Goal: Task Accomplishment & Management: Complete application form

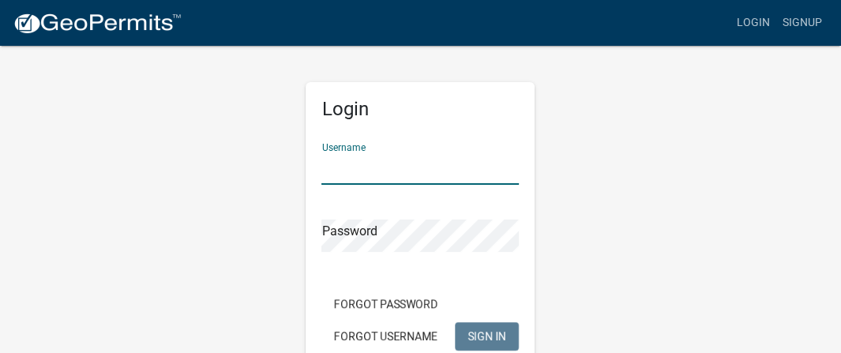
click at [401, 160] on input "Username" at bounding box center [420, 168] width 197 height 32
type input "mtrial"
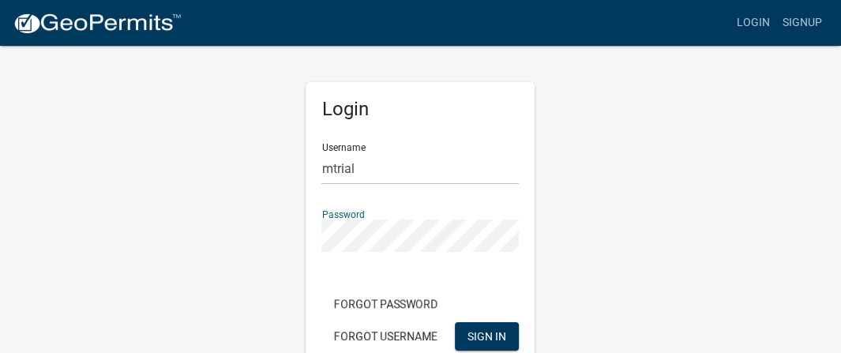
click at [455, 322] on button "SIGN IN" at bounding box center [487, 336] width 64 height 28
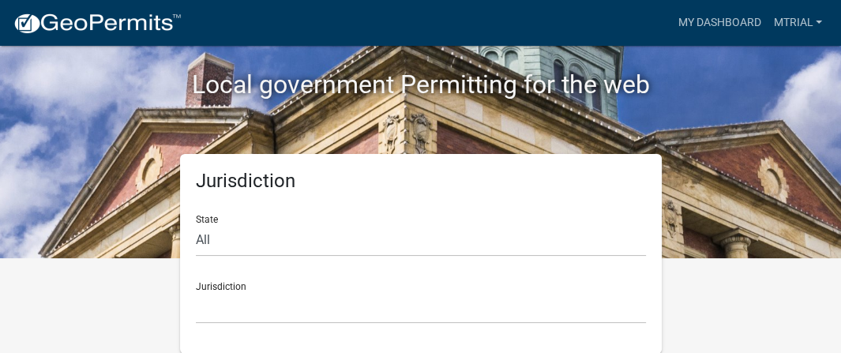
scroll to position [94, 0]
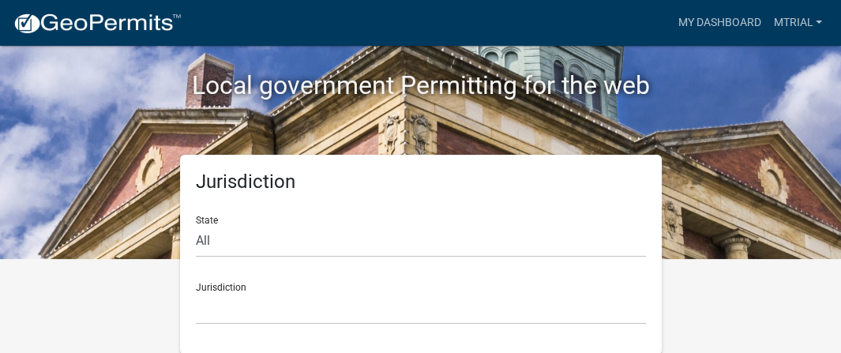
click at [194, 230] on div "Jurisdiction State All [US_STATE] [US_STATE] [US_STATE] [US_STATE] [US_STATE] […" at bounding box center [421, 255] width 482 height 200
click at [198, 245] on select "All [US_STATE] [US_STATE] [US_STATE] [US_STATE] [US_STATE] [US_STATE] [US_STATE…" at bounding box center [421, 241] width 450 height 32
select select "[US_STATE]"
click at [196, 225] on select "All [US_STATE] [US_STATE] [US_STATE] [US_STATE] [US_STATE] [US_STATE] [US_STATE…" at bounding box center [421, 241] width 450 height 32
click at [231, 311] on select "[GEOGRAPHIC_DATA], [US_STATE][PERSON_NAME][GEOGRAPHIC_DATA], [US_STATE][PERSON_…" at bounding box center [421, 308] width 450 height 32
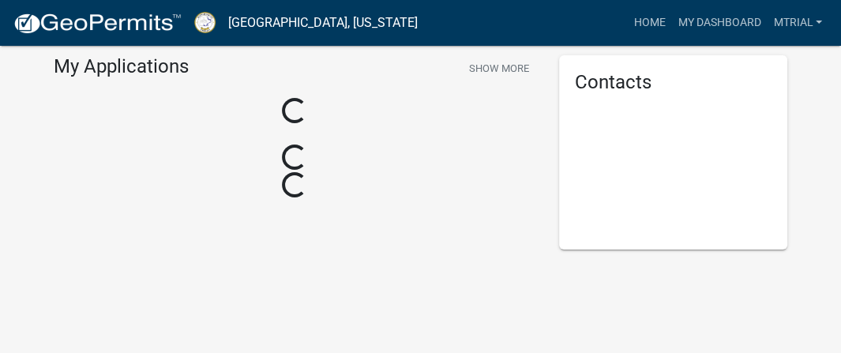
scroll to position [94, 0]
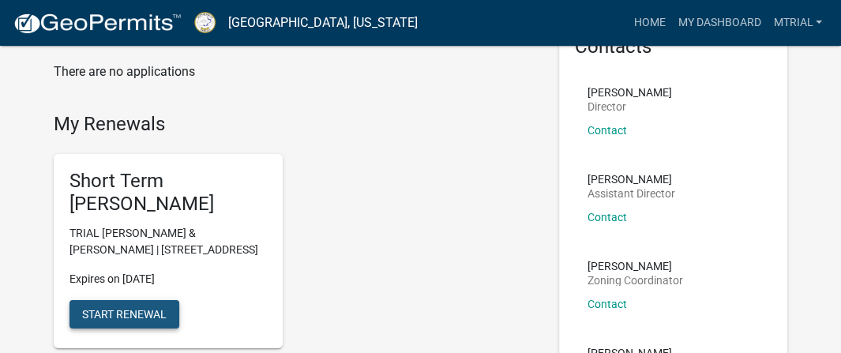
click at [114, 304] on button "Start Renewal" at bounding box center [125, 314] width 110 height 28
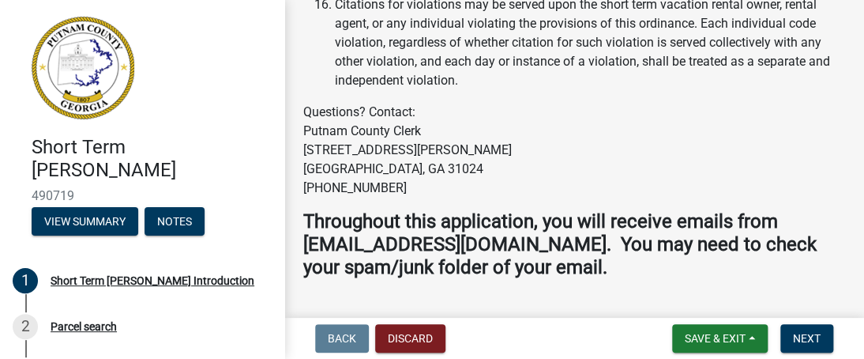
scroll to position [3340, 0]
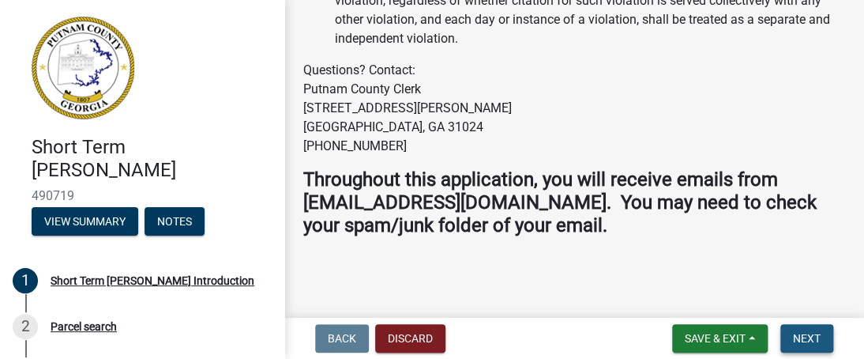
click at [814, 334] on span "Next" at bounding box center [807, 338] width 28 height 13
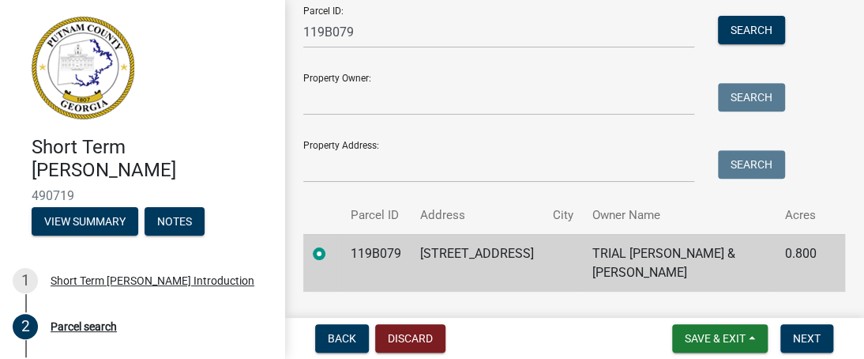
scroll to position [199, 0]
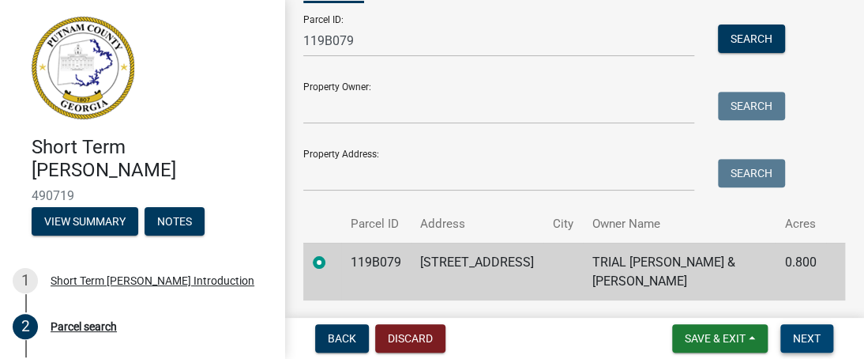
click at [794, 329] on button "Next" at bounding box center [806, 338] width 53 height 28
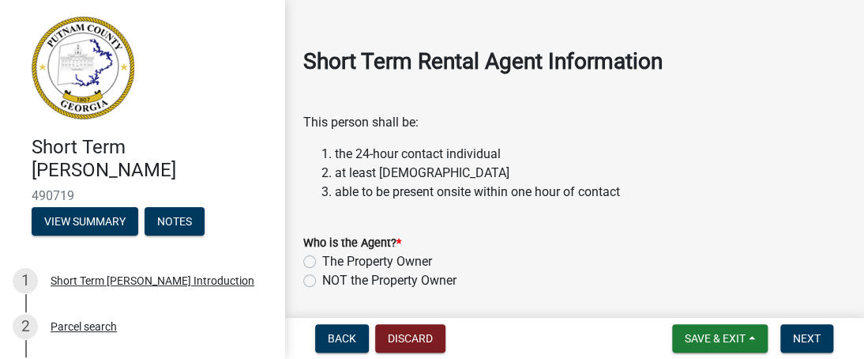
scroll to position [1858, 0]
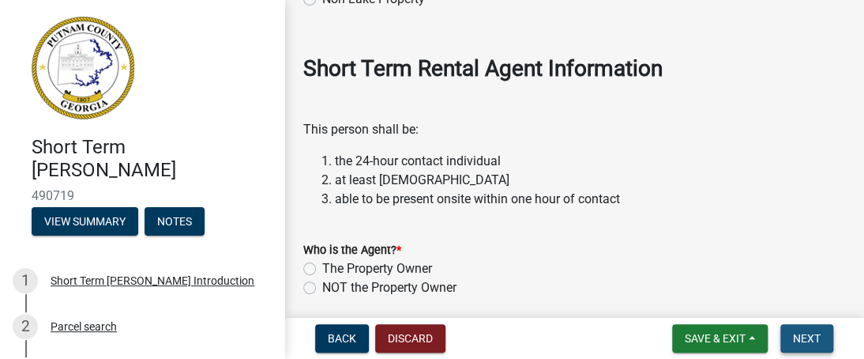
click at [818, 333] on span "Next" at bounding box center [807, 338] width 28 height 13
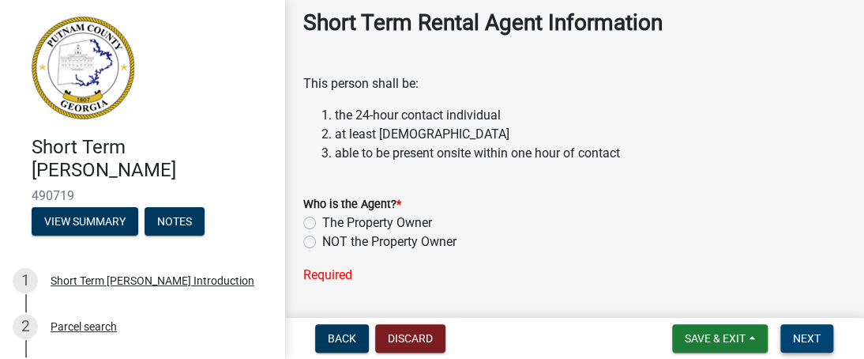
scroll to position [1919, 0]
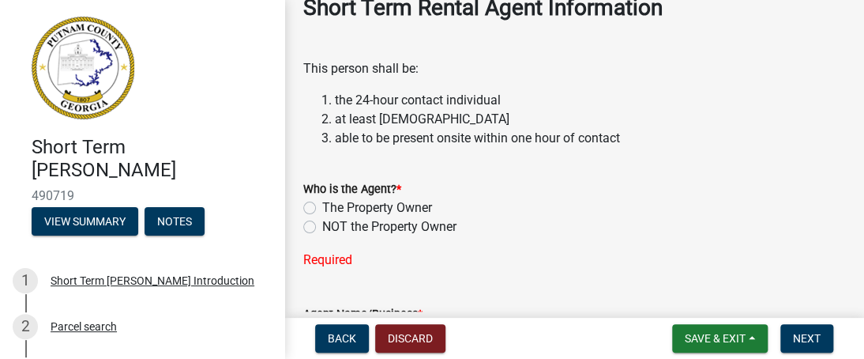
click at [322, 217] on label "The Property Owner" at bounding box center [377, 207] width 110 height 19
click at [322, 209] on input "The Property Owner" at bounding box center [327, 203] width 10 height 10
radio input "true"
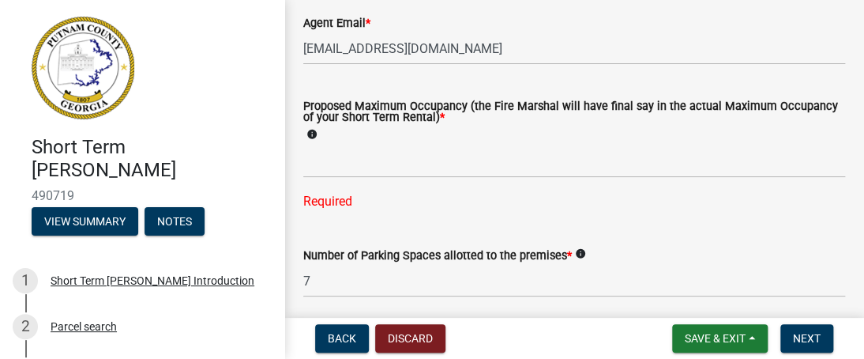
scroll to position [2718, 0]
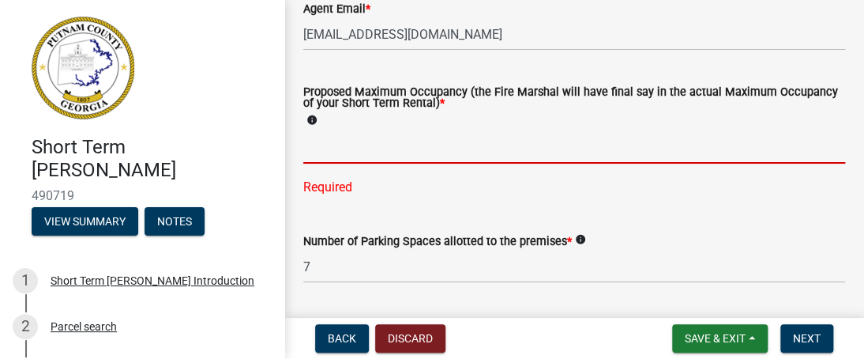
click at [381, 164] on input "text" at bounding box center [574, 147] width 542 height 32
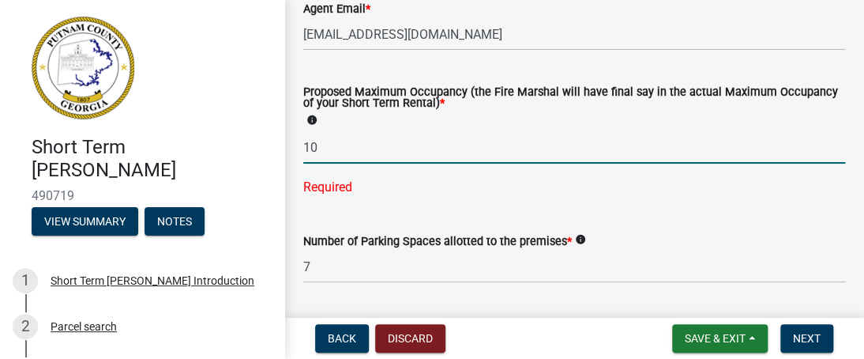
type input "10"
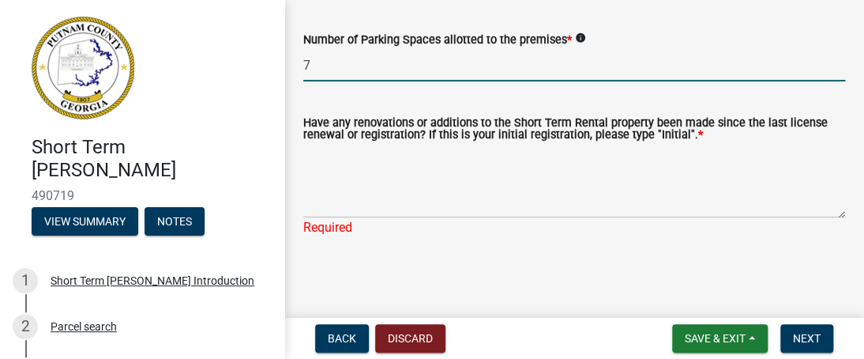
scroll to position [2909, 0]
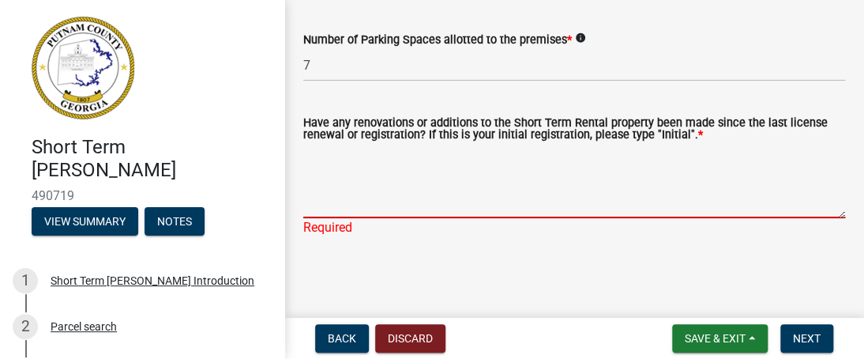
click at [352, 218] on textarea "Have any renovations or additions to the Short Term Rental property been made s…" at bounding box center [574, 181] width 542 height 74
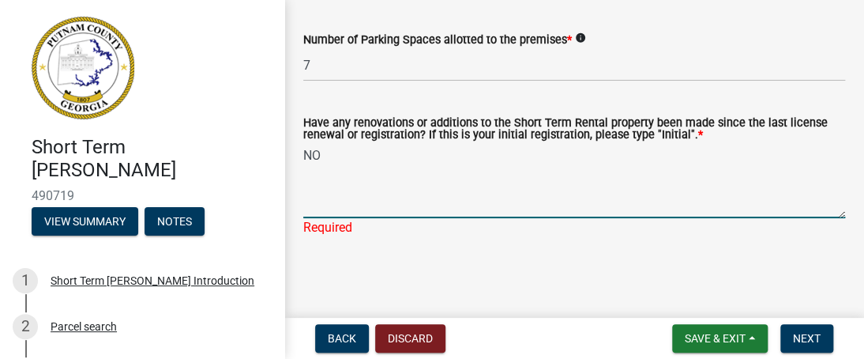
type textarea "NO"
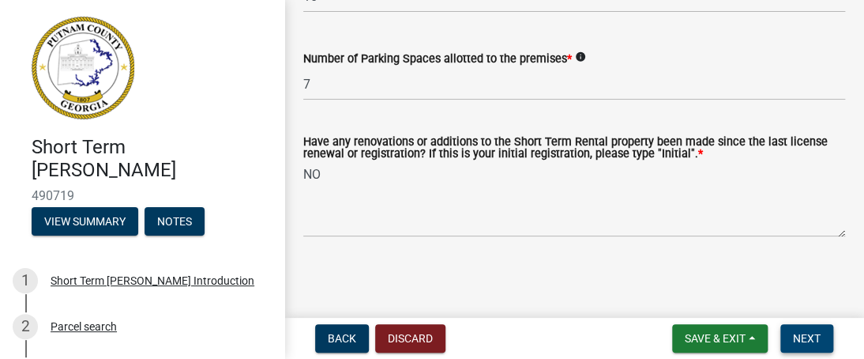
click at [817, 337] on span "Next" at bounding box center [807, 338] width 28 height 13
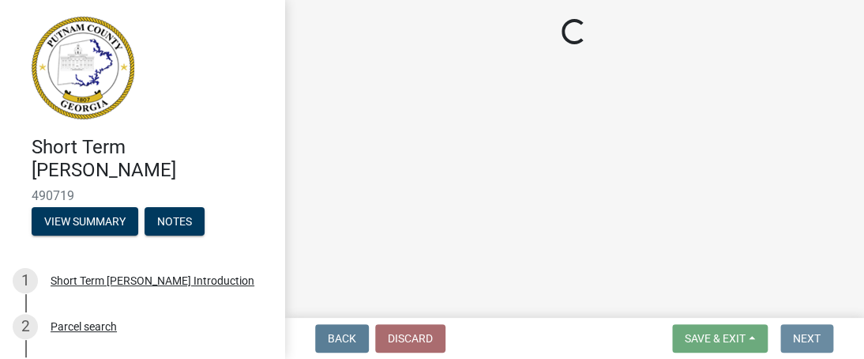
scroll to position [0, 0]
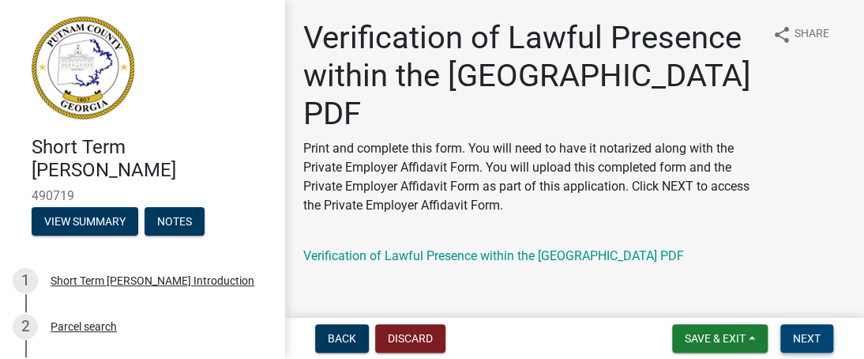
click at [800, 328] on button "Next" at bounding box center [806, 338] width 53 height 28
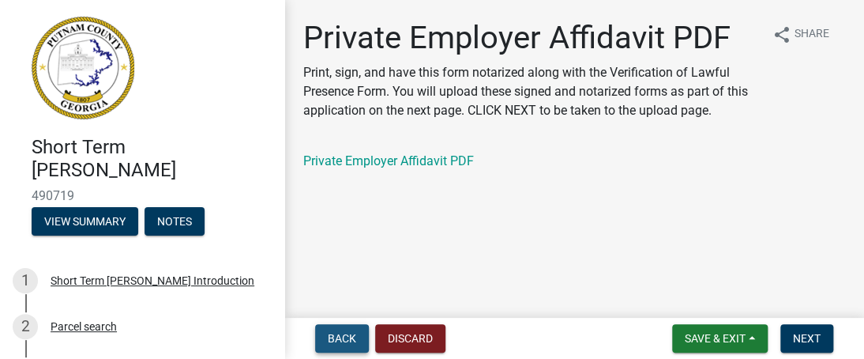
click at [356, 340] on button "Back" at bounding box center [342, 338] width 54 height 28
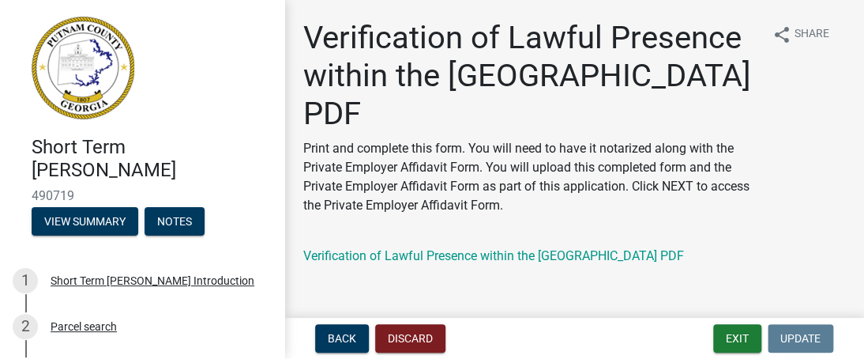
click at [594, 160] on p "Print and complete this form. You will need to have it notarized along with the…" at bounding box center [531, 177] width 457 height 76
